Goal: Navigation & Orientation: Understand site structure

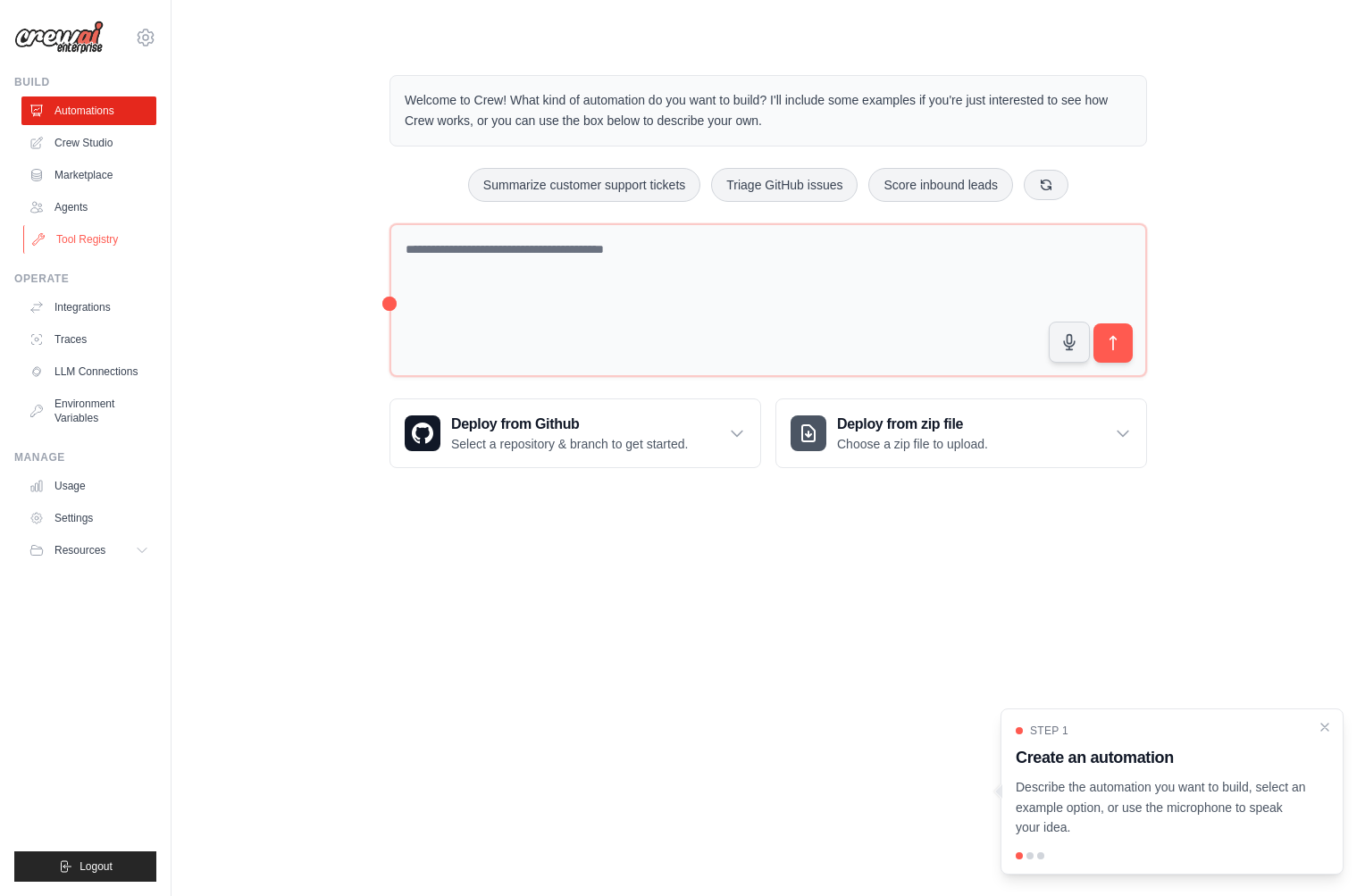
click at [97, 234] on link "Tool Registry" at bounding box center [91, 239] width 135 height 29
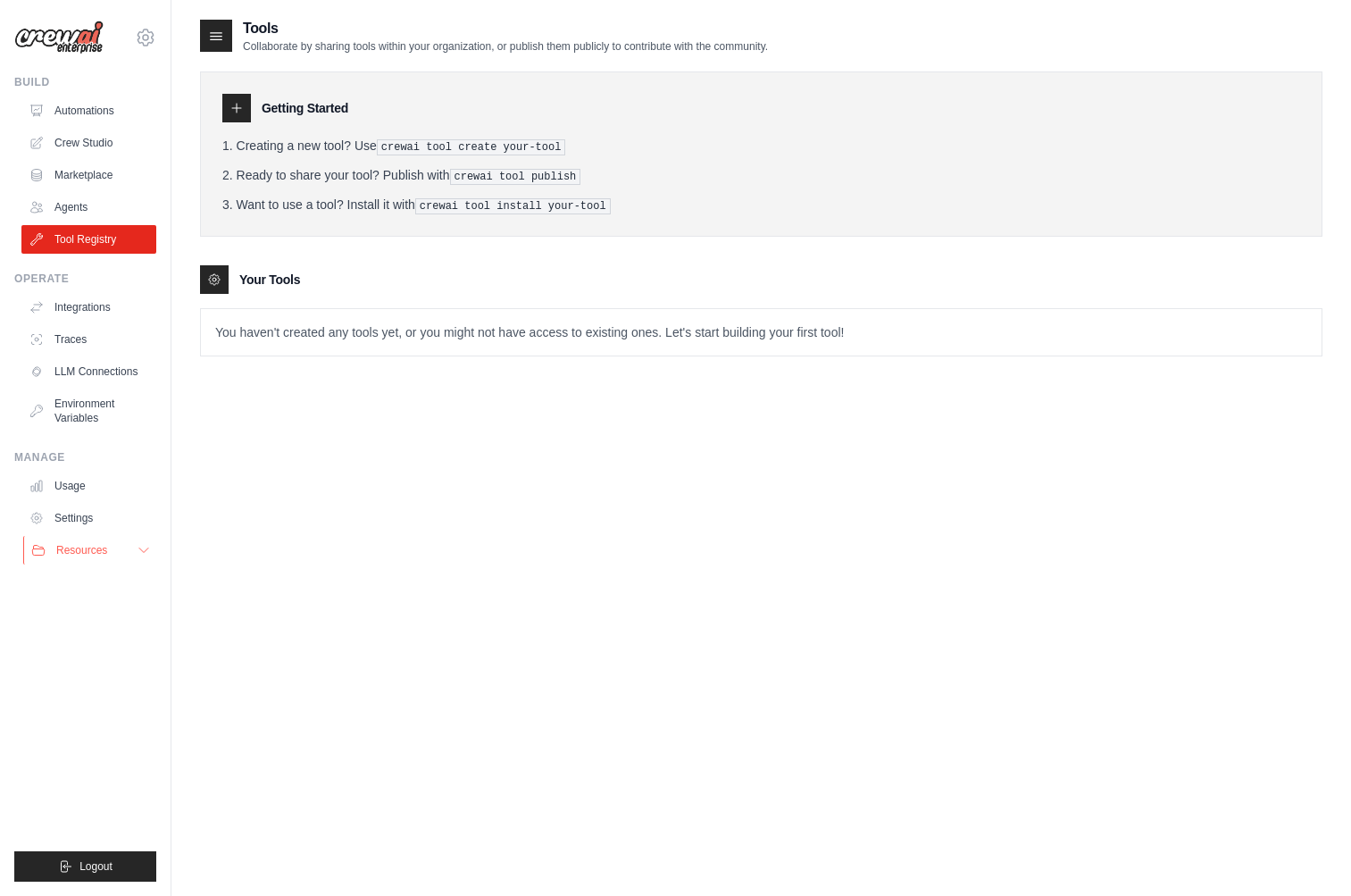
click at [101, 543] on span "Resources" at bounding box center [82, 550] width 51 height 14
click at [110, 118] on link "Automations" at bounding box center [90, 111] width 135 height 29
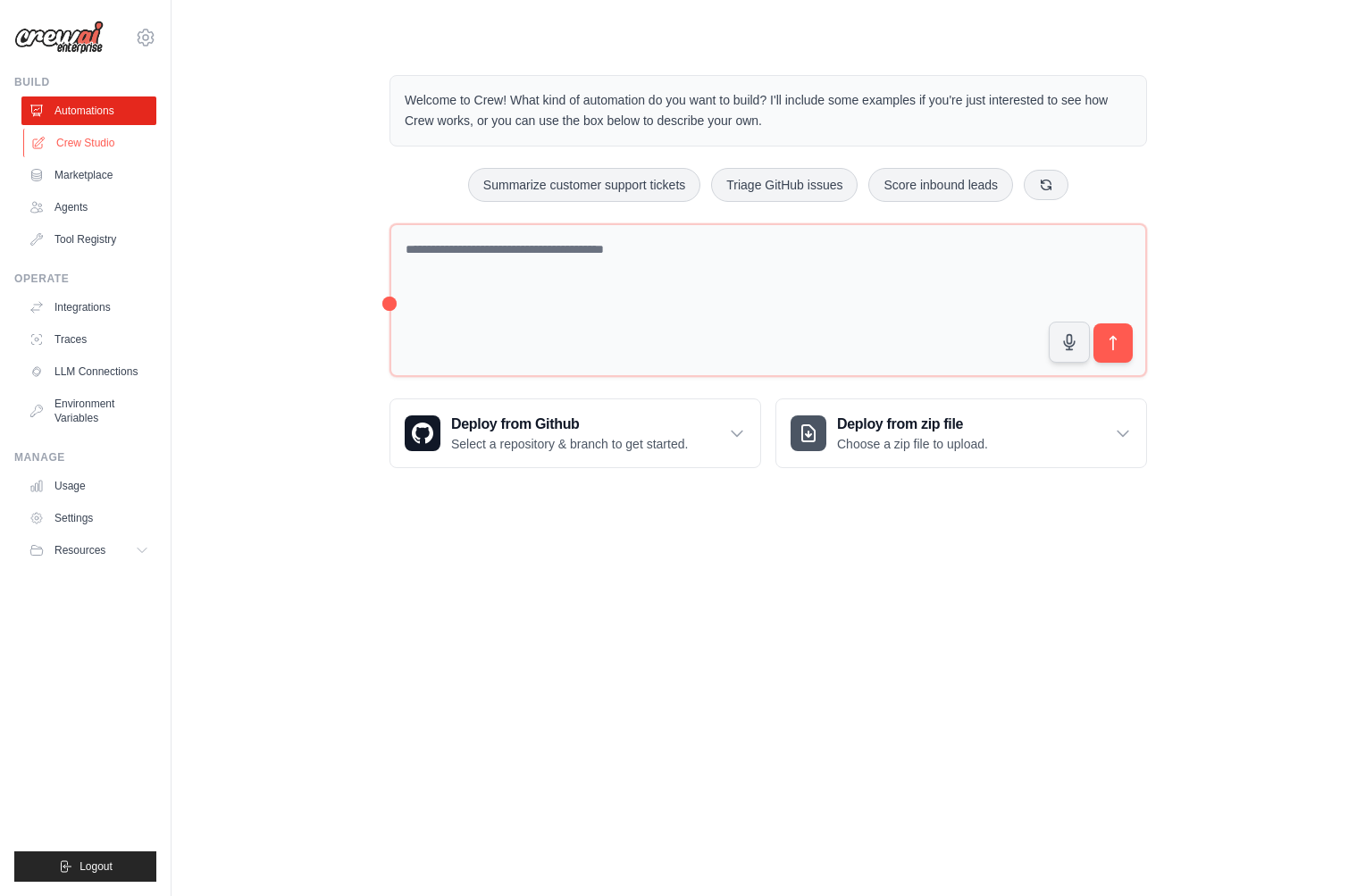
click at [107, 142] on link "Crew Studio" at bounding box center [91, 143] width 135 height 29
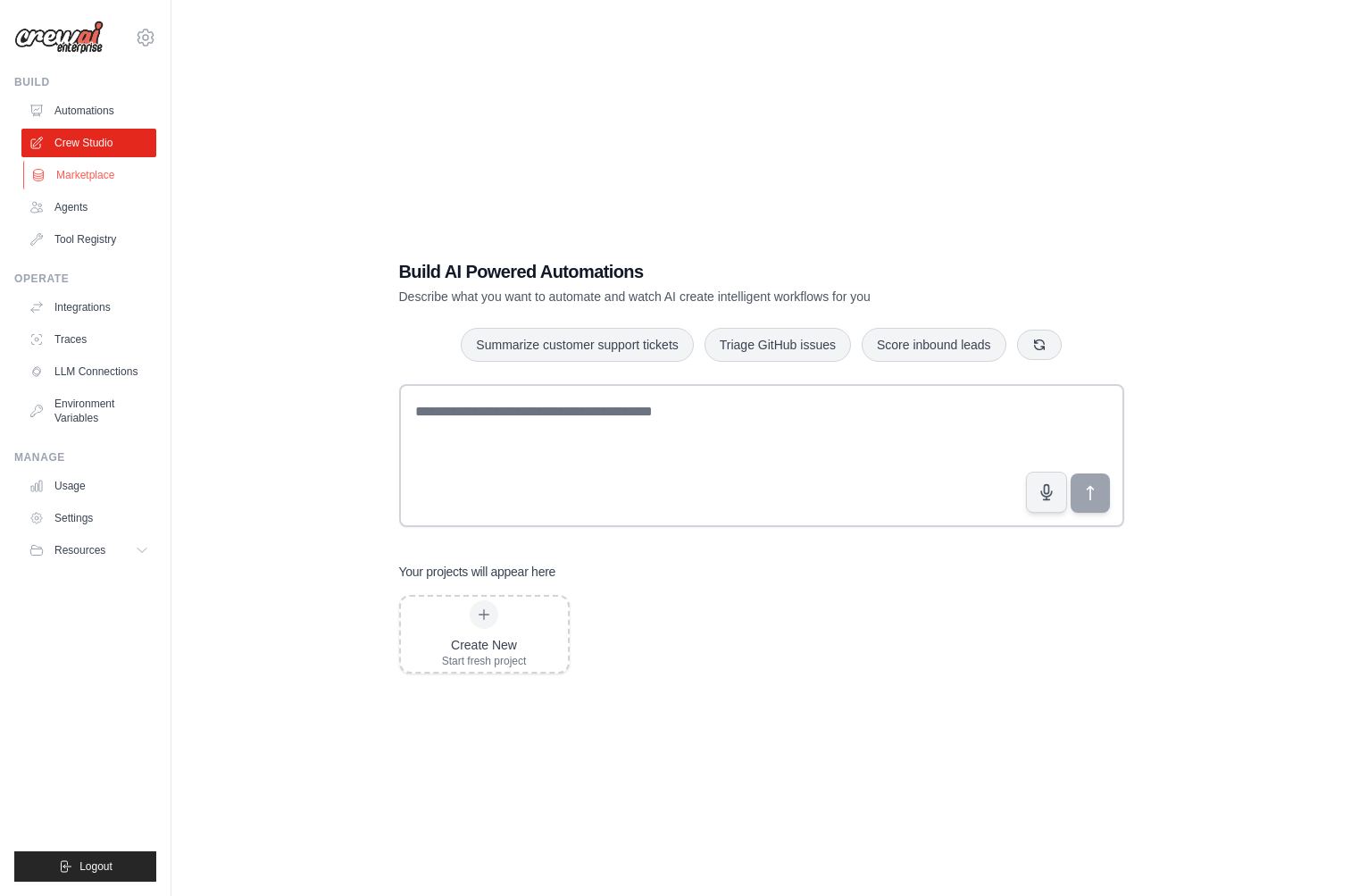
click at [93, 169] on link "Marketplace" at bounding box center [90, 175] width 135 height 29
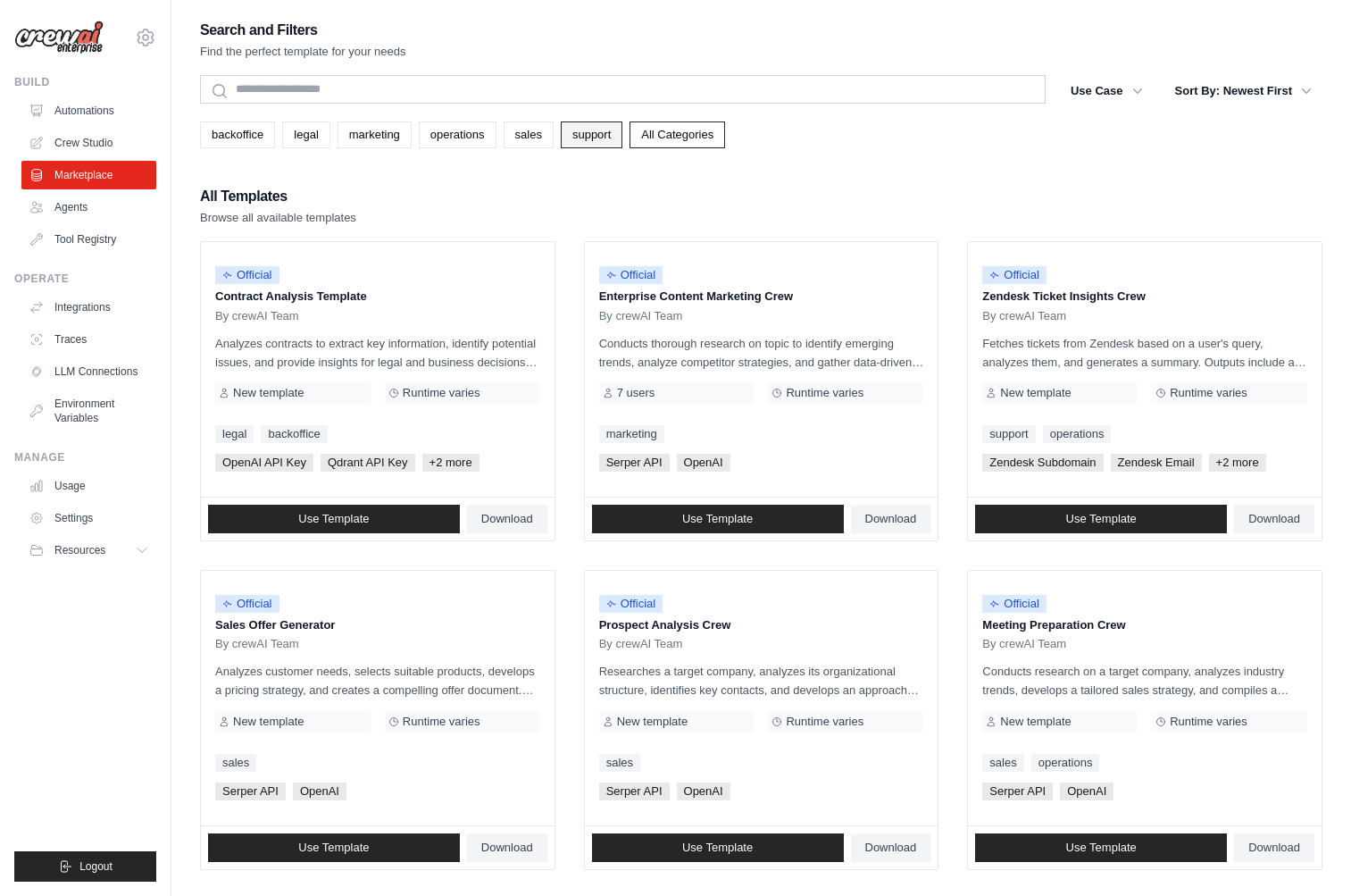
click at [592, 136] on link "support" at bounding box center [591, 135] width 62 height 27
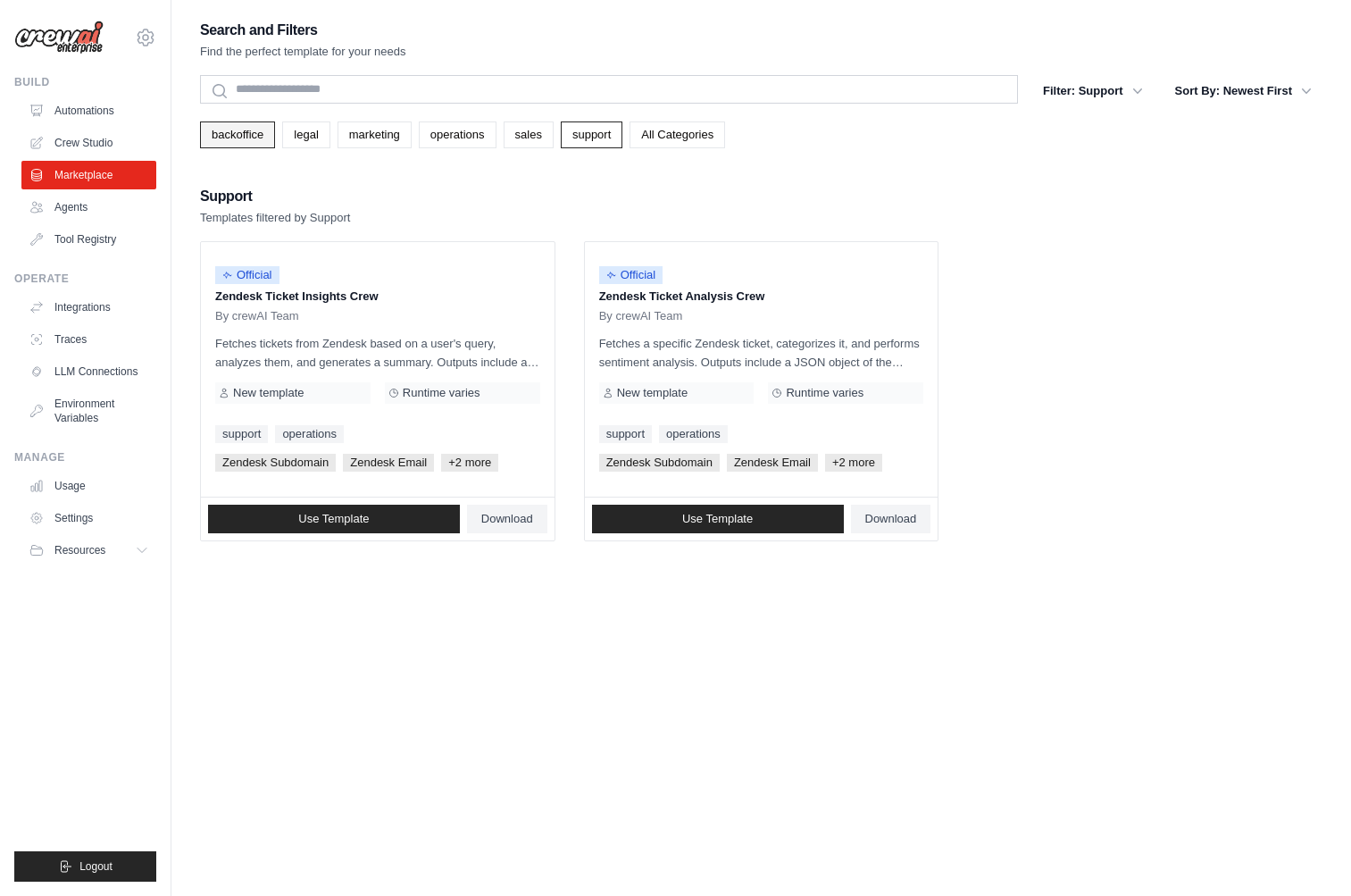
click at [249, 124] on link "backoffice" at bounding box center [237, 135] width 75 height 27
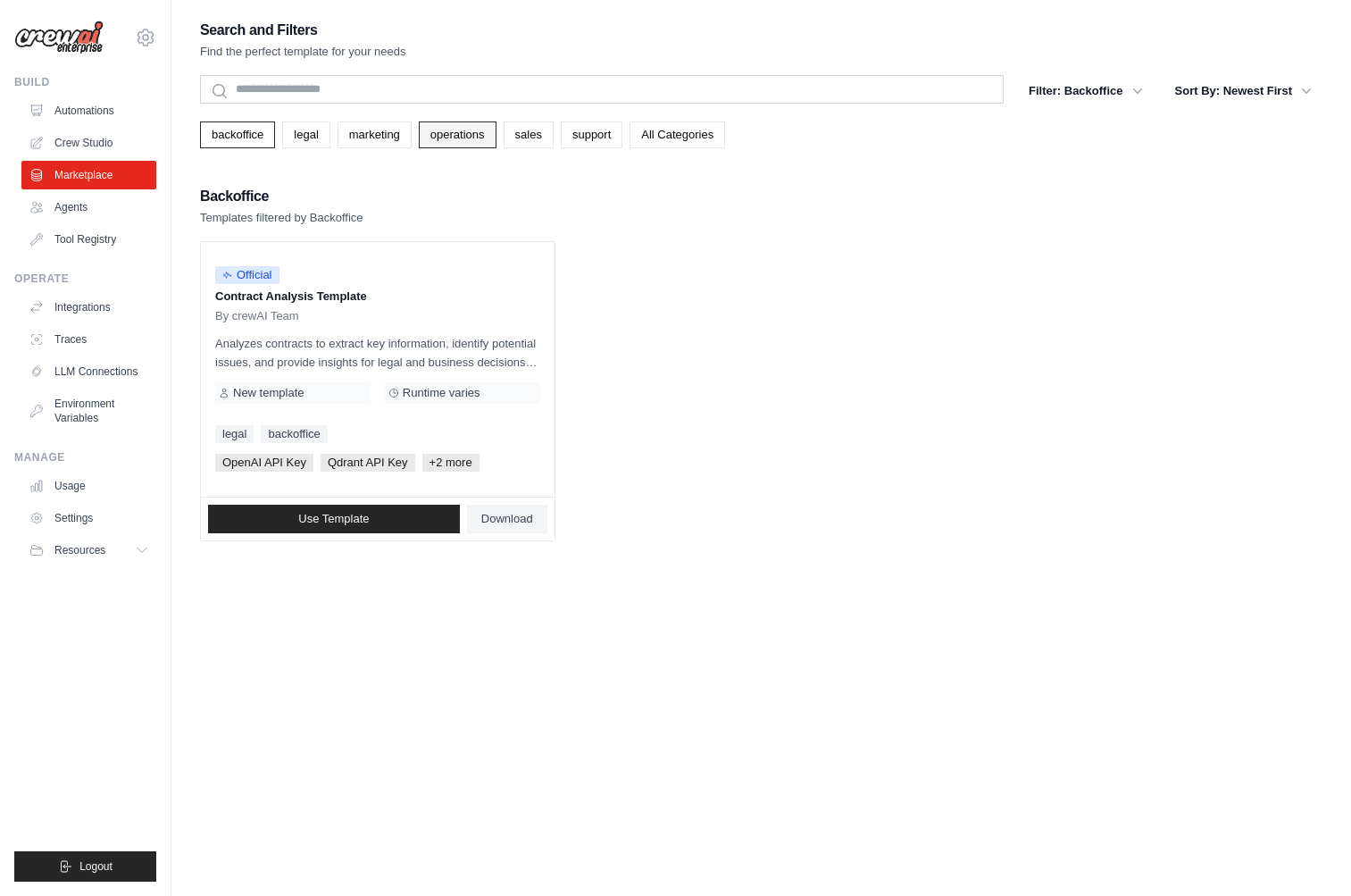
click at [463, 138] on link "operations" at bounding box center [457, 135] width 78 height 27
